Goal: Information Seeking & Learning: Learn about a topic

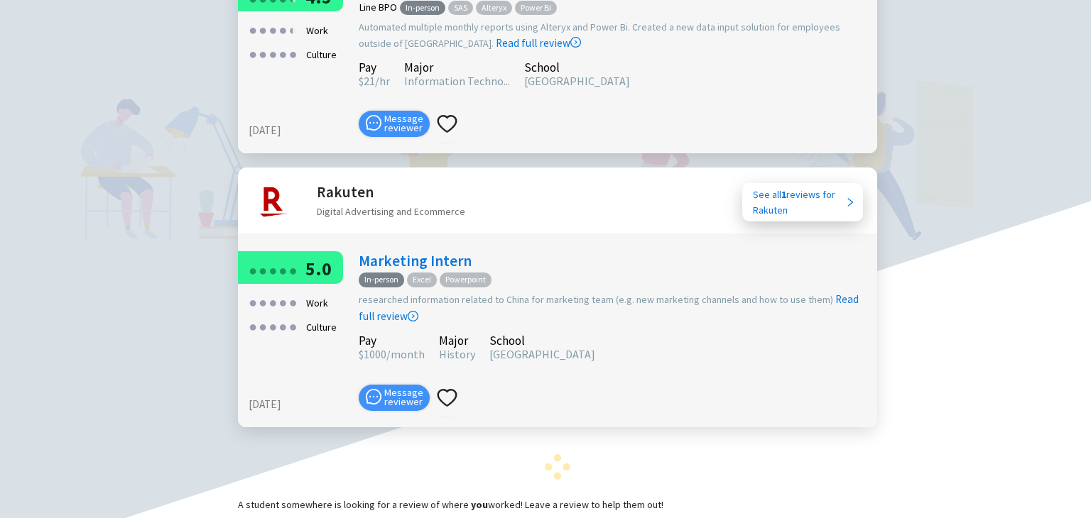
scroll to position [1332, 0]
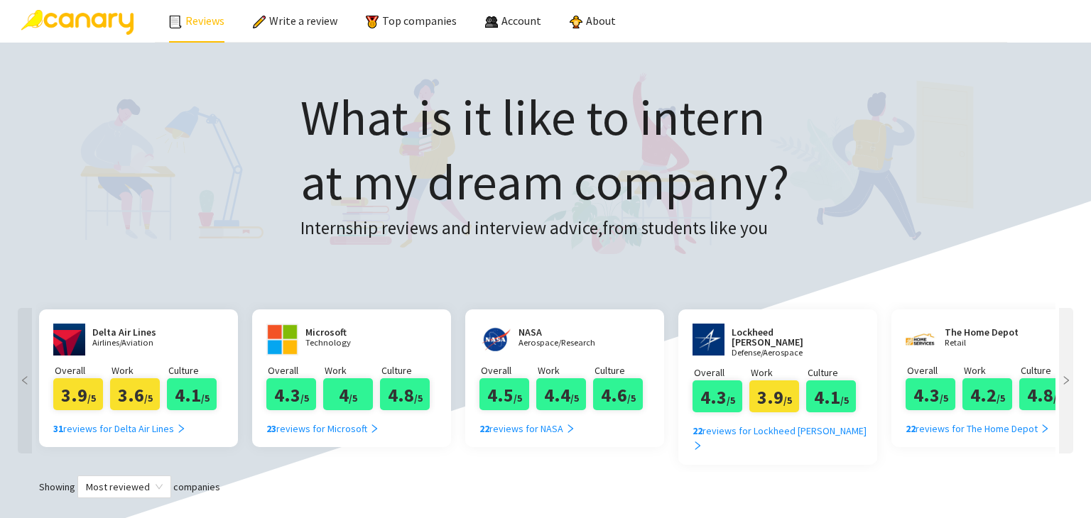
click at [197, 21] on link "Reviews" at bounding box center [196, 20] width 55 height 14
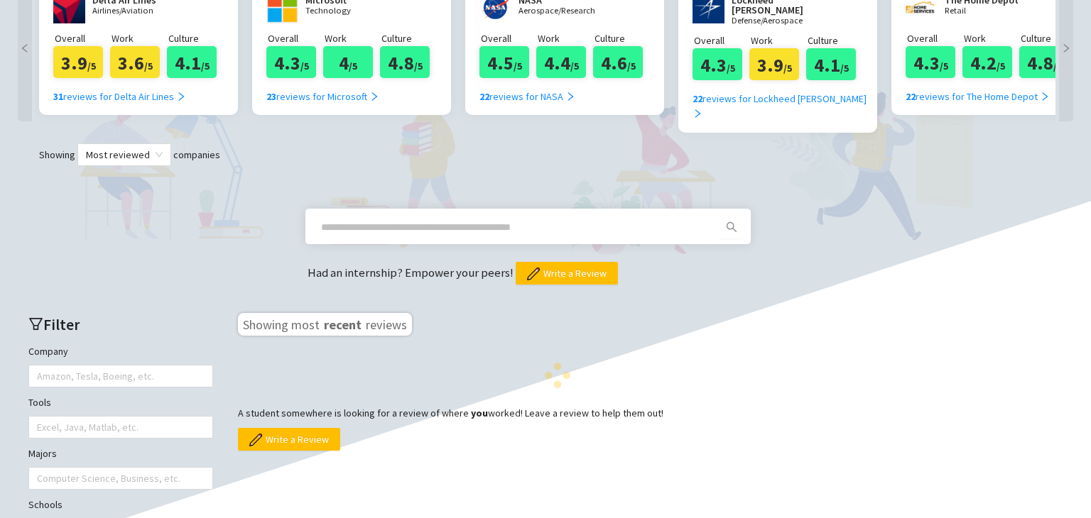
scroll to position [429, 0]
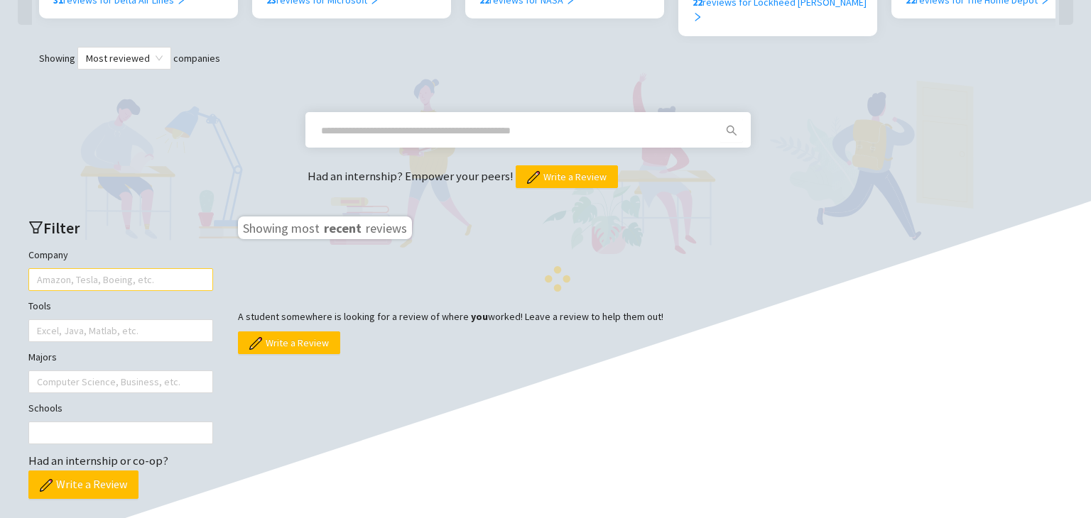
click at [141, 270] on div at bounding box center [113, 280] width 163 height 20
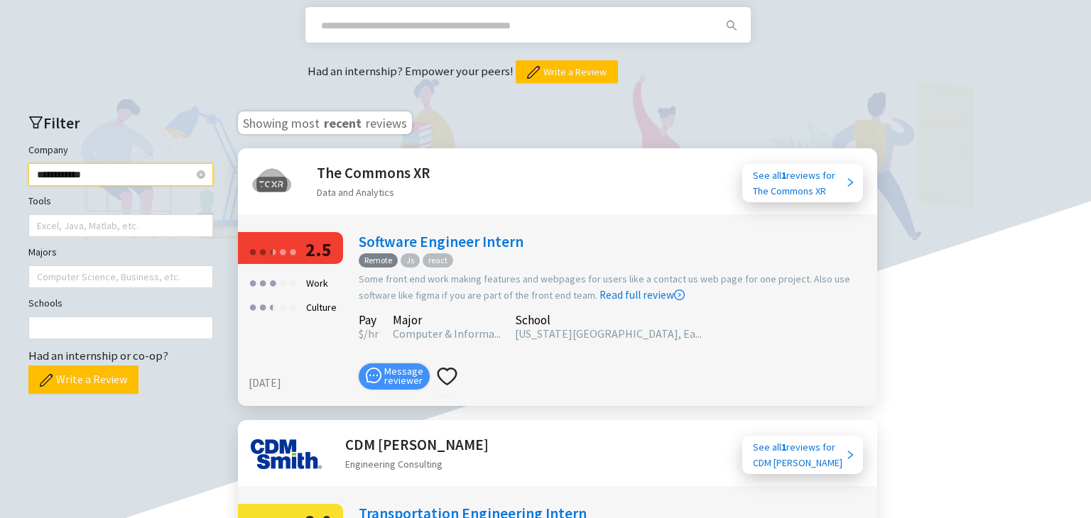
scroll to position [624, 0]
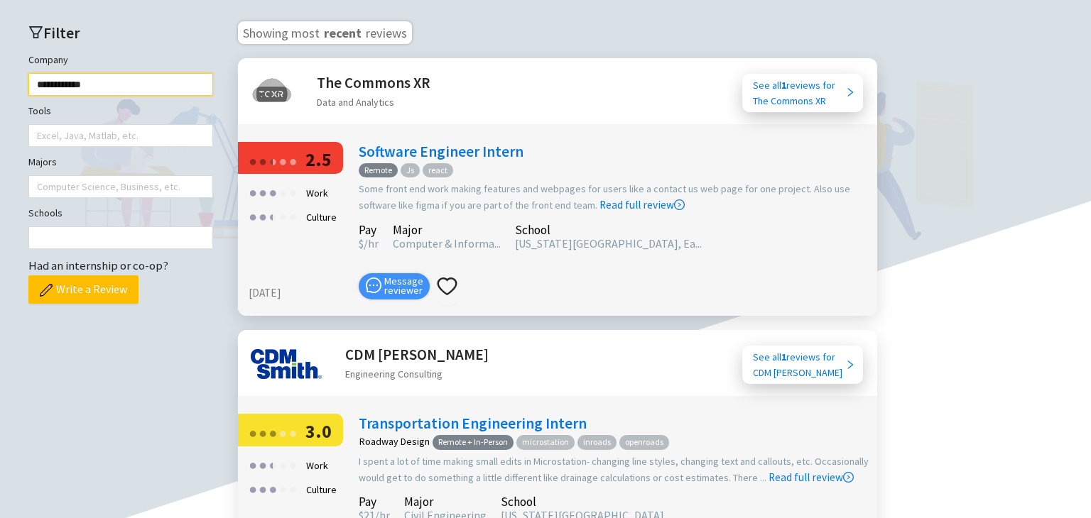
type input "**********"
